Goal: Transaction & Acquisition: Purchase product/service

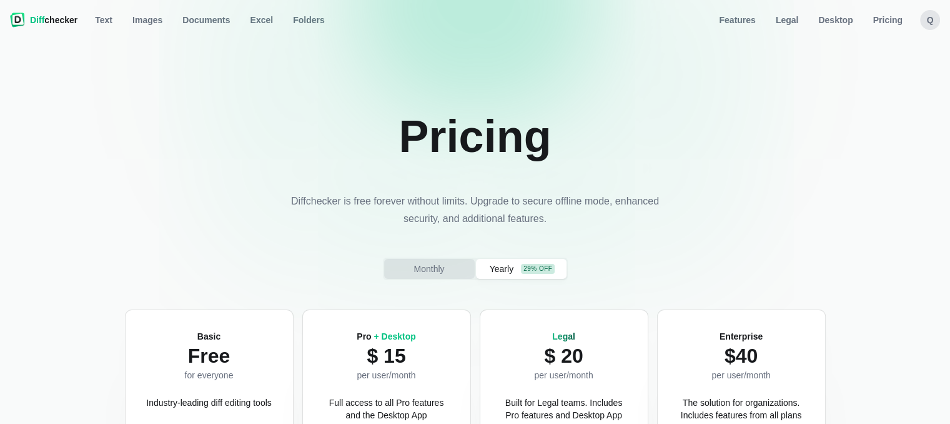
click at [422, 271] on span "Monthly" at bounding box center [429, 268] width 36 height 12
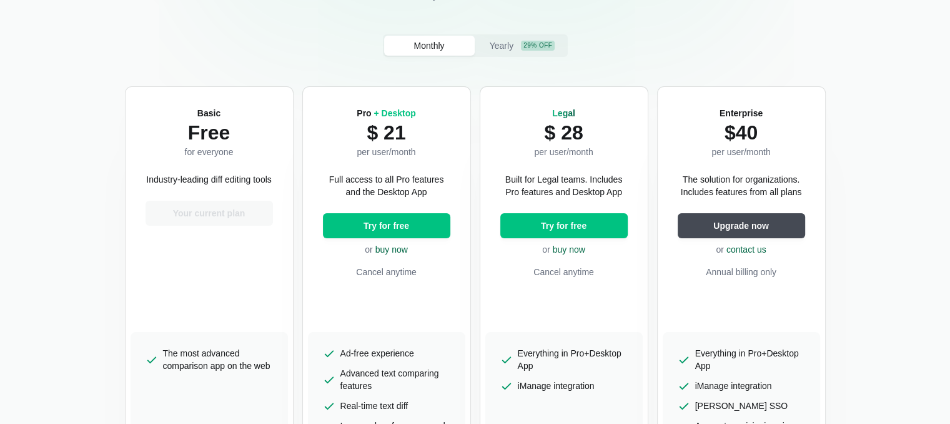
scroll to position [250, 0]
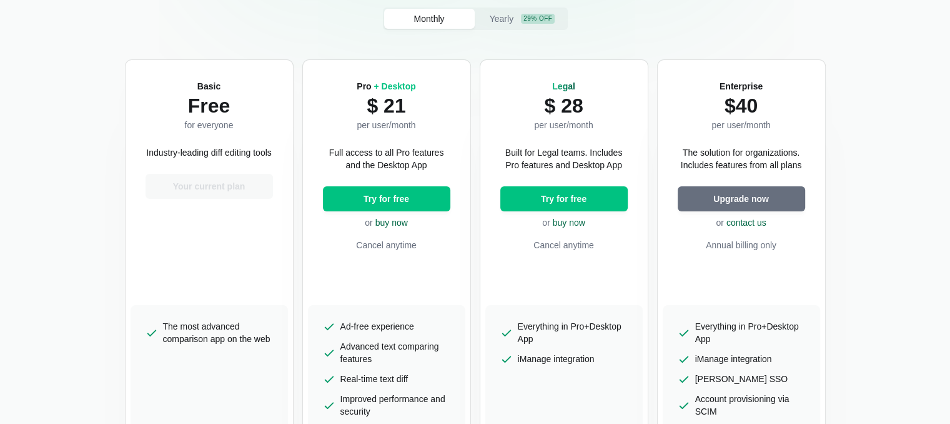
click at [733, 204] on span "Upgrade now" at bounding box center [741, 198] width 61 height 12
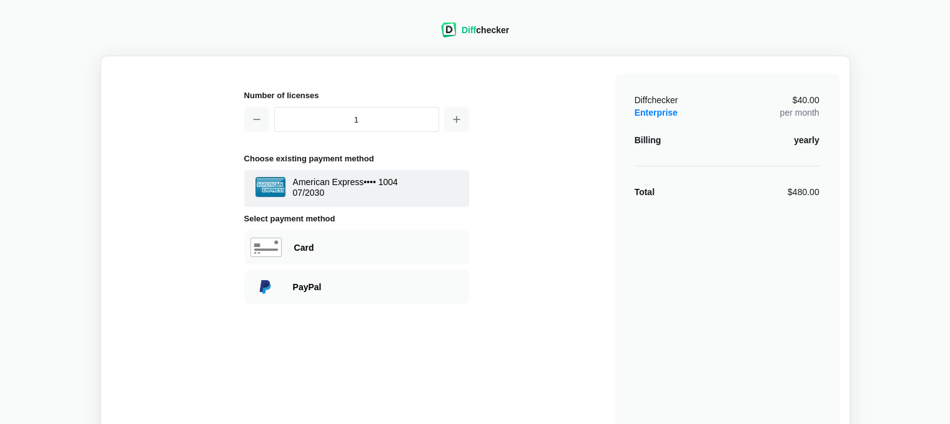
click at [807, 141] on div "yearly" at bounding box center [806, 140] width 25 height 12
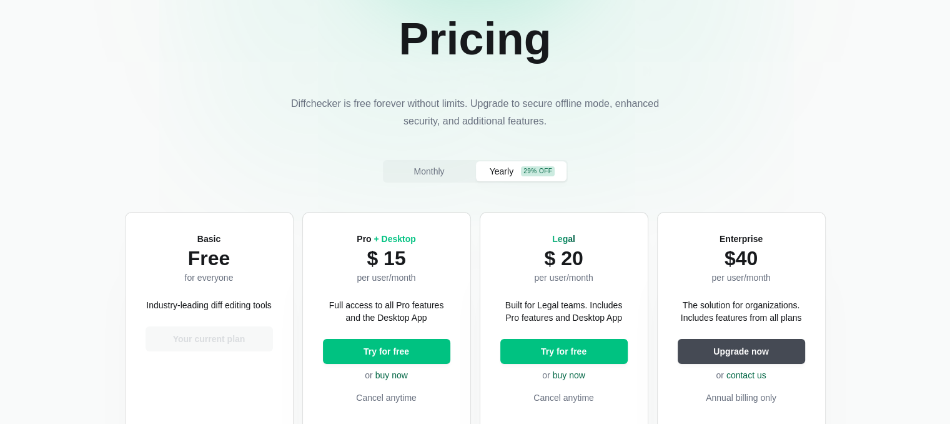
scroll to position [125, 0]
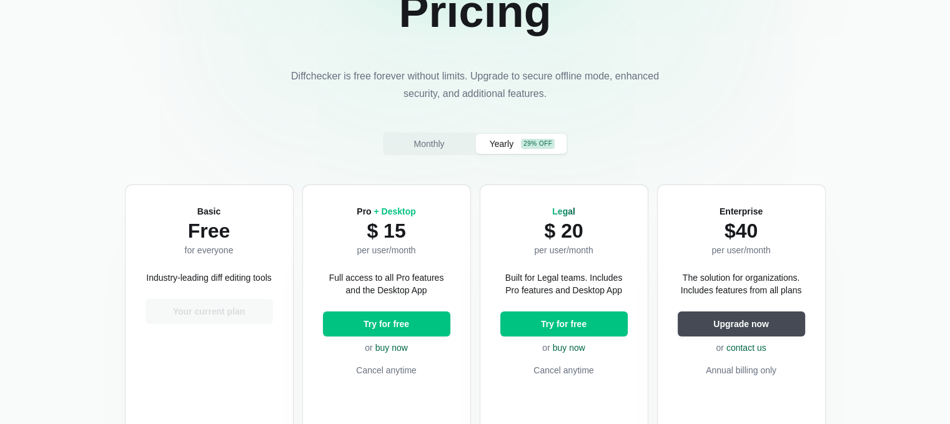
click at [498, 152] on button "Yearly 29% off" at bounding box center [521, 144] width 91 height 20
click at [499, 151] on button "Yearly 29% off" at bounding box center [521, 144] width 91 height 20
click at [399, 151] on button "Monthly" at bounding box center [429, 144] width 91 height 20
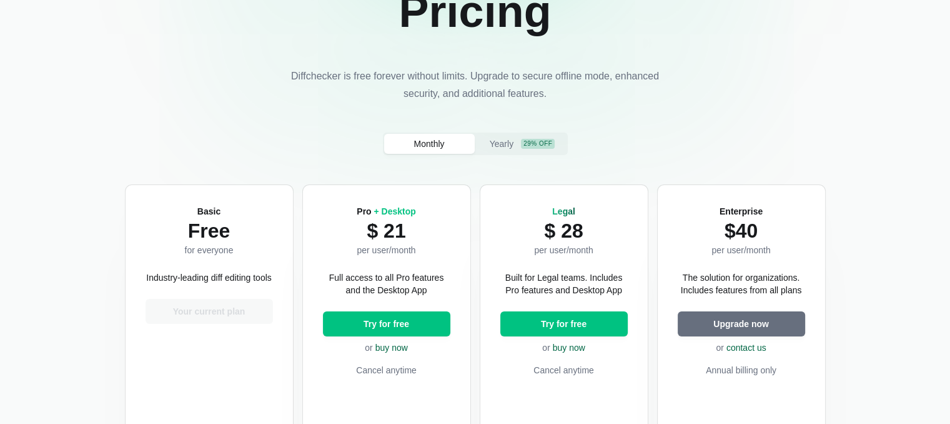
click at [755, 326] on span "Upgrade now" at bounding box center [741, 323] width 61 height 12
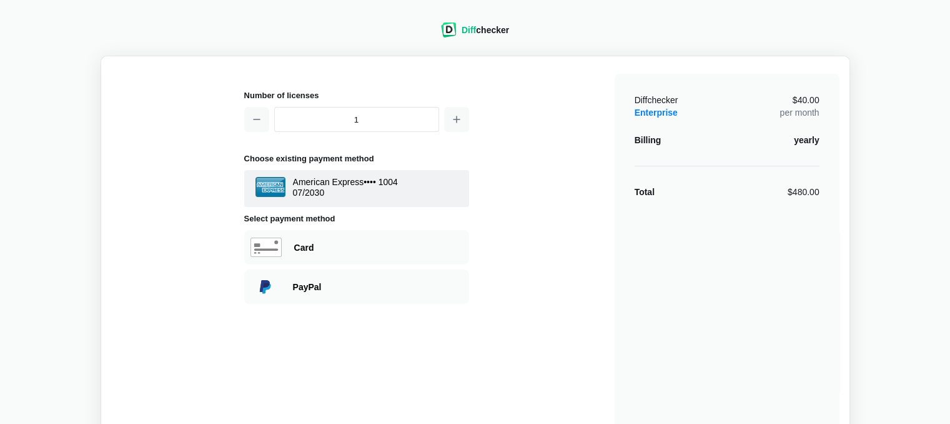
click at [804, 139] on div "yearly" at bounding box center [806, 140] width 25 height 12
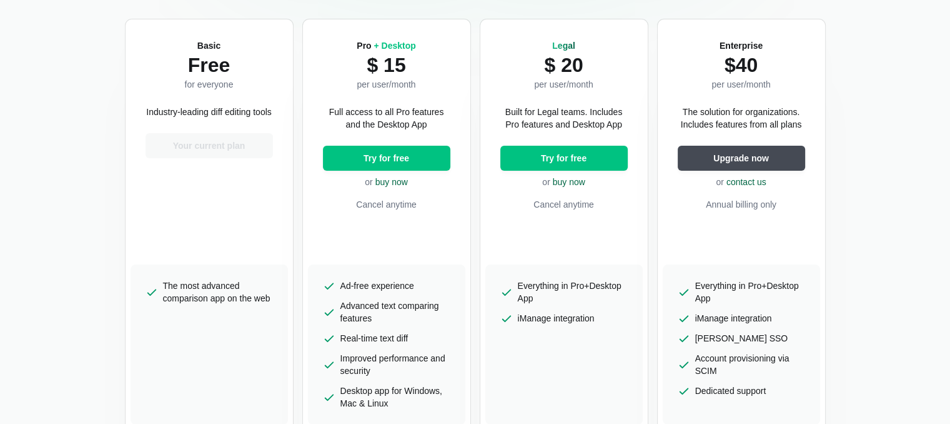
scroll to position [250, 0]
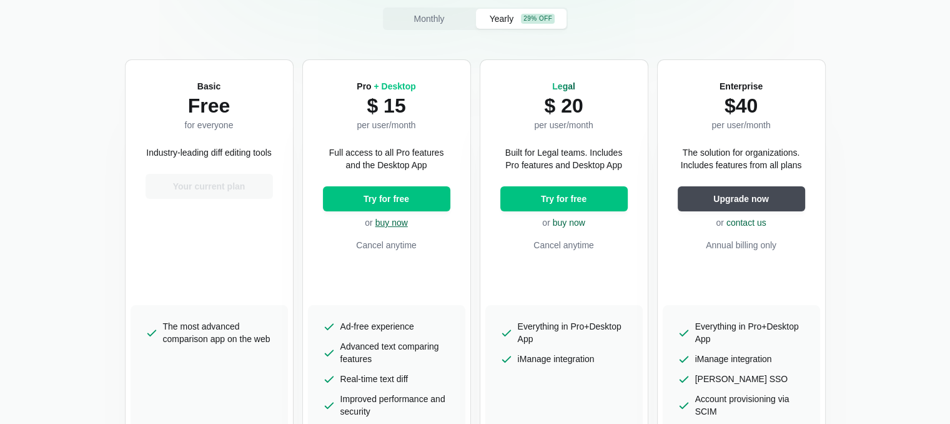
click at [395, 225] on link "buy now" at bounding box center [392, 222] width 32 height 10
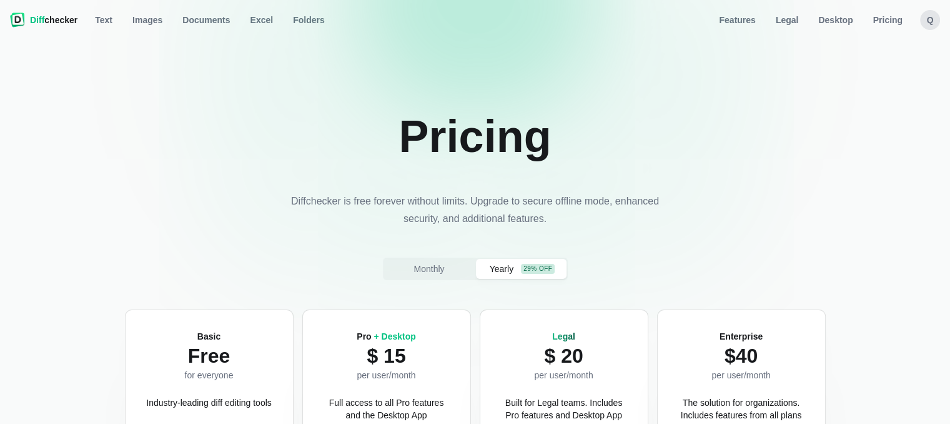
select select "desktop-yearly-180"
click at [932, 19] on div "q" at bounding box center [930, 20] width 20 height 20
click at [872, 126] on button "Sign out" at bounding box center [881, 127] width 107 height 20
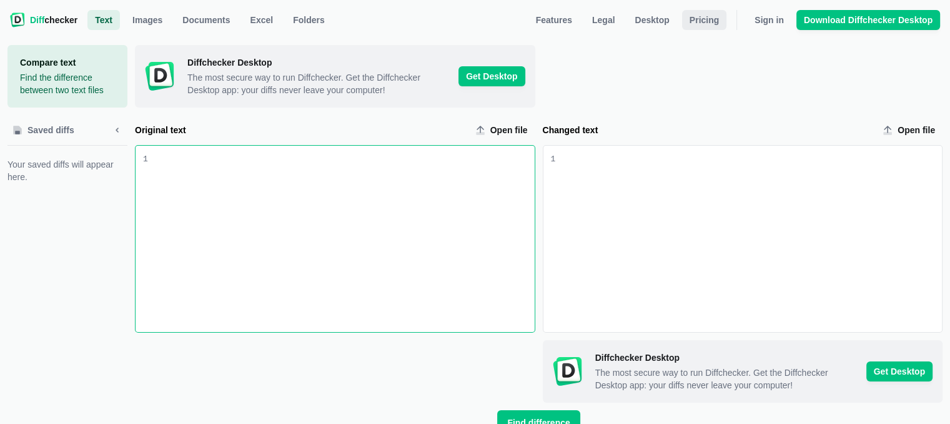
click at [712, 22] on span "Pricing" at bounding box center [704, 20] width 34 height 12
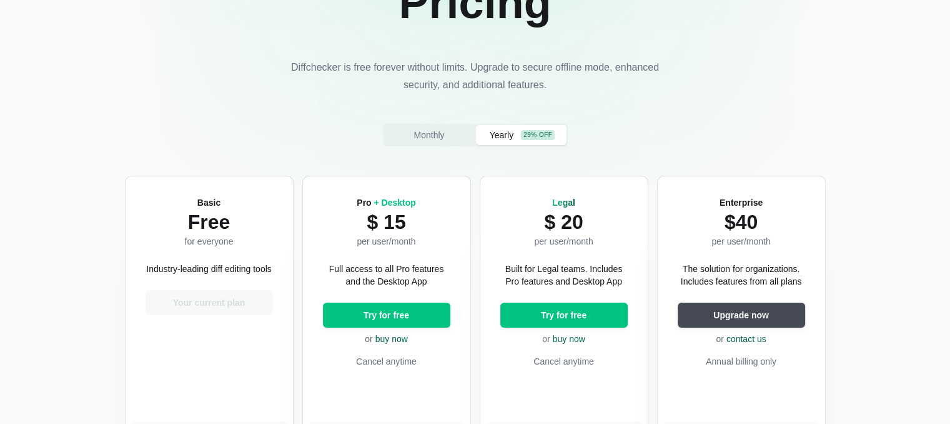
scroll to position [125, 0]
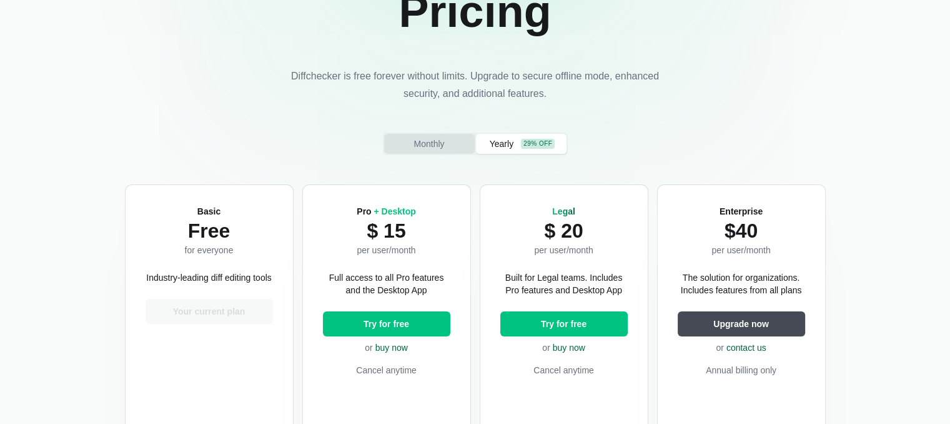
click at [438, 148] on span "Monthly" at bounding box center [429, 143] width 36 height 12
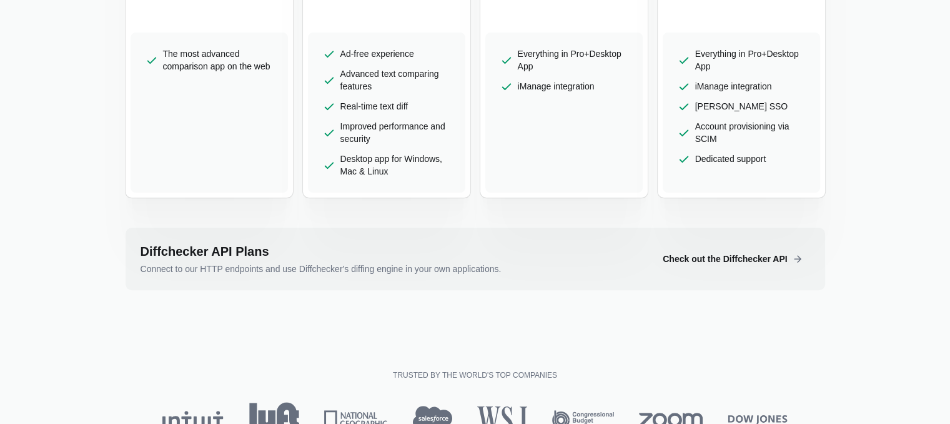
scroll to position [375, 0]
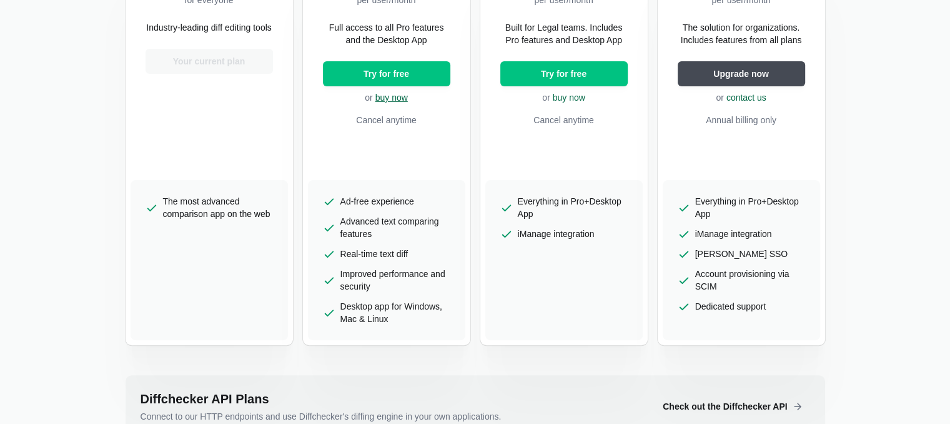
click at [379, 98] on link "buy now" at bounding box center [392, 97] width 32 height 10
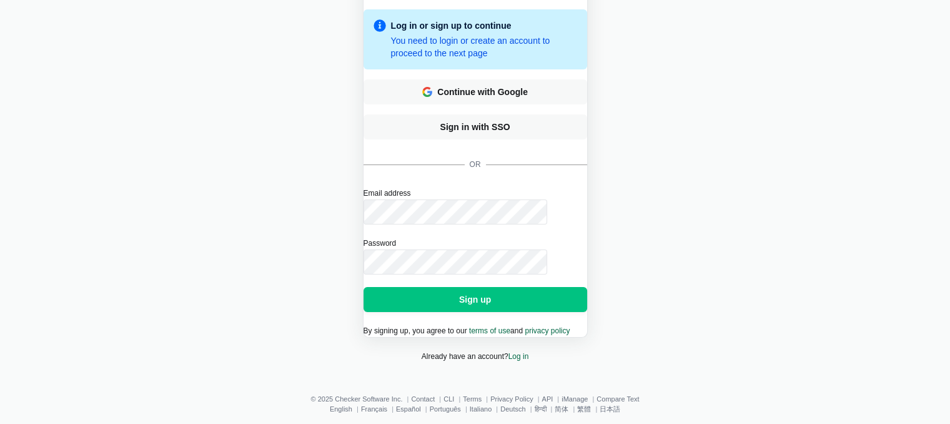
scroll to position [125, 0]
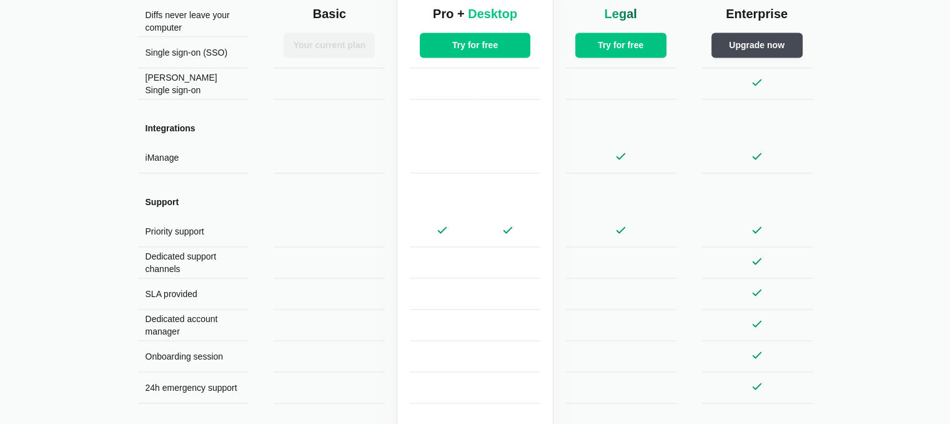
scroll to position [1937, 0]
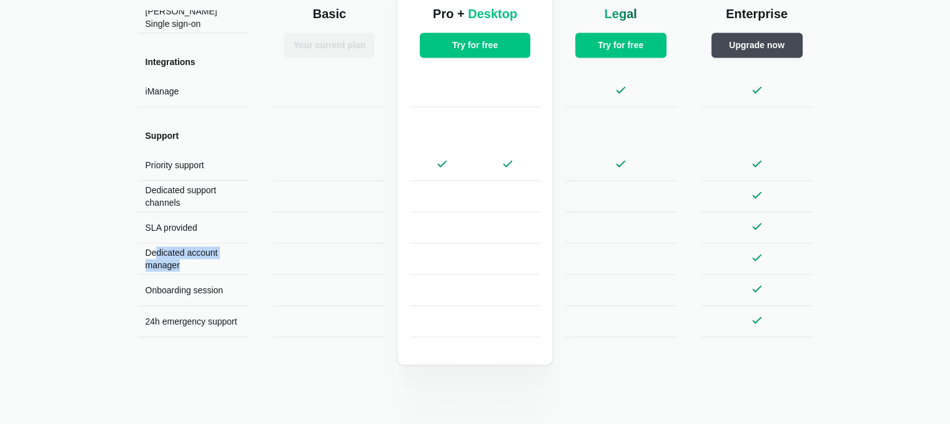
drag, startPoint x: 191, startPoint y: 269, endPoint x: 156, endPoint y: 252, distance: 38.8
click at [156, 252] on p "Dedicated account manager" at bounding box center [194, 258] width 96 height 25
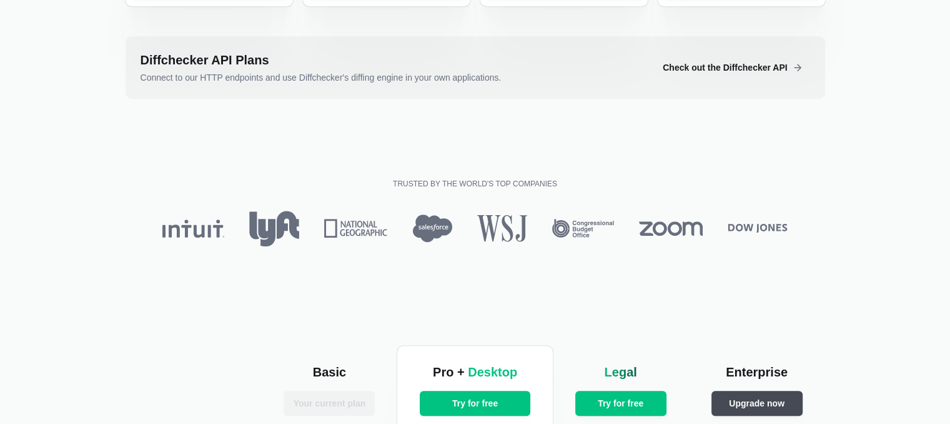
scroll to position [750, 0]
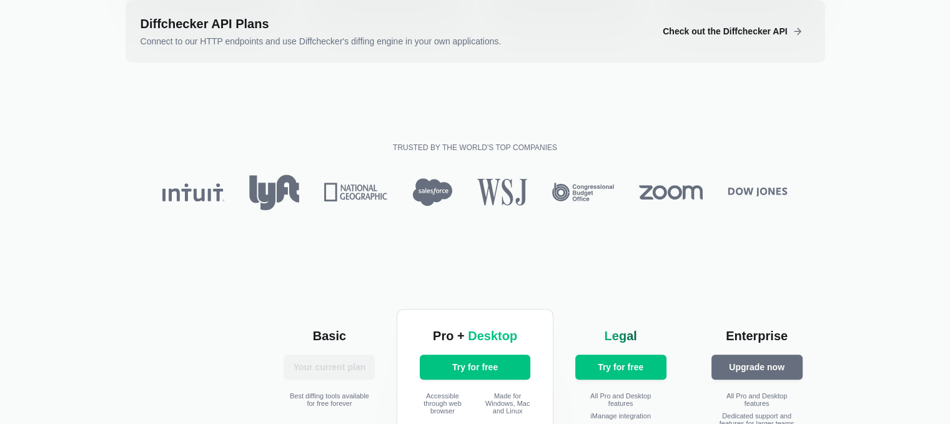
click at [765, 364] on span "Upgrade now" at bounding box center [757, 367] width 61 height 12
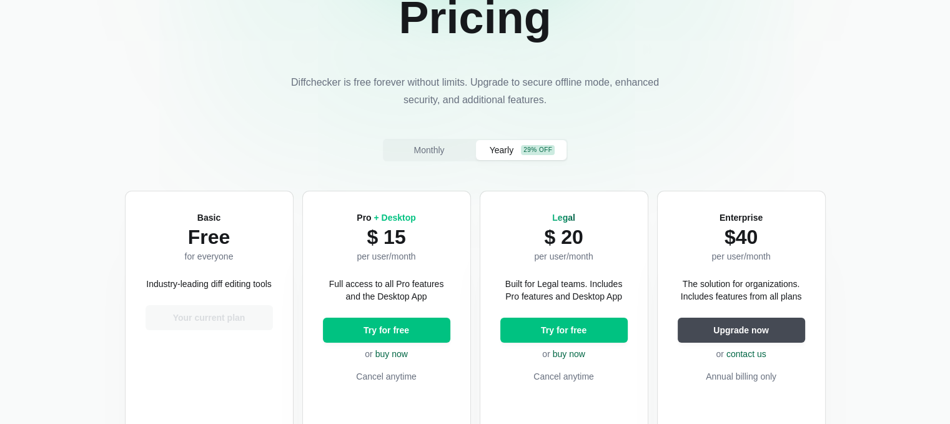
scroll to position [125, 0]
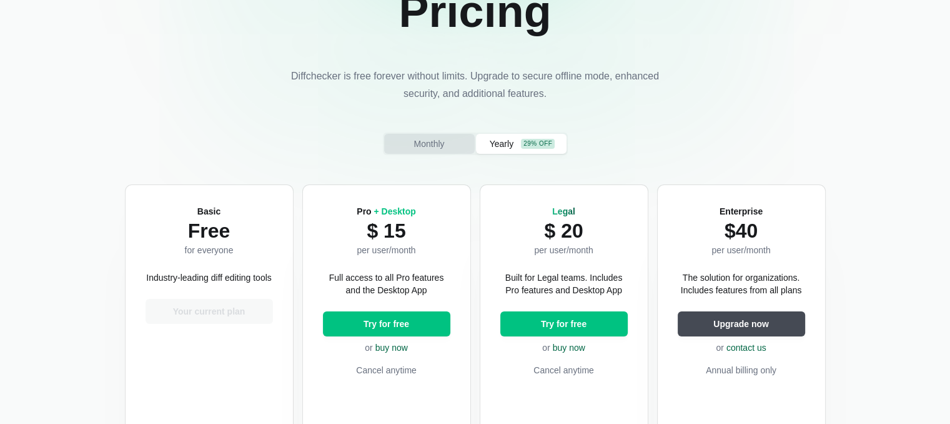
click at [442, 141] on span "Monthly" at bounding box center [429, 143] width 36 height 12
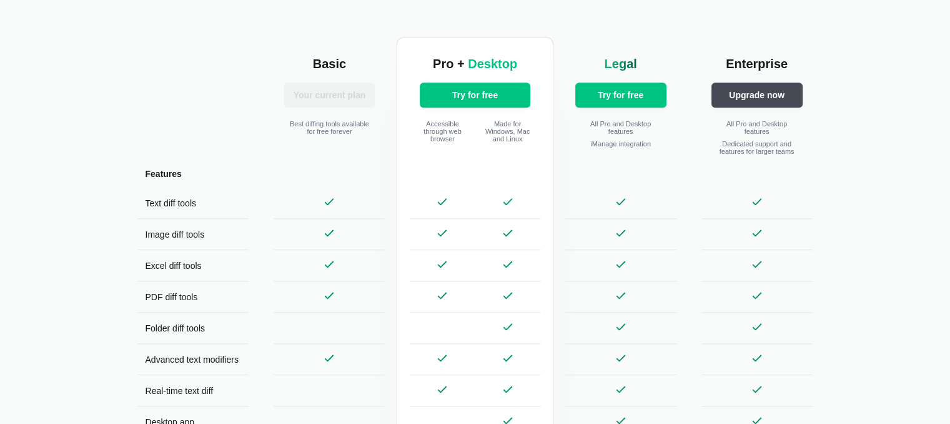
scroll to position [1062, 0]
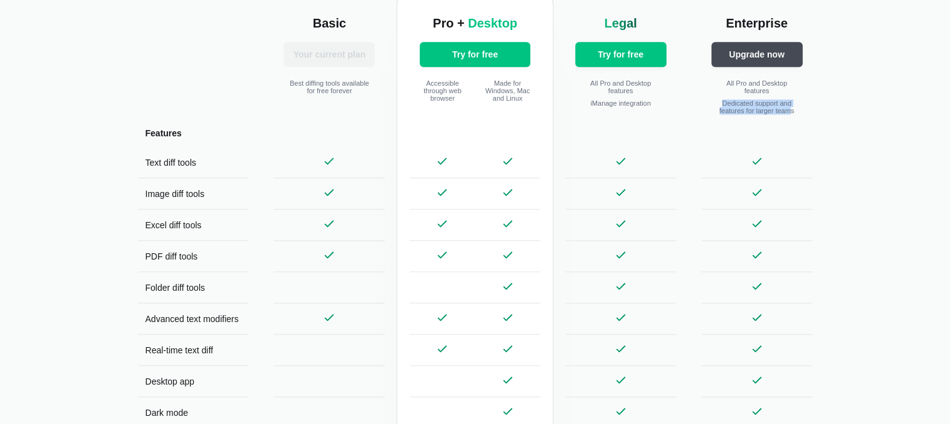
drag, startPoint x: 722, startPoint y: 97, endPoint x: 788, endPoint y: 109, distance: 67.3
click at [788, 109] on div "All Pro and Desktop features Dedicated support and features for larger teams" at bounding box center [757, 95] width 111 height 47
